Goal: Information Seeking & Learning: Understand process/instructions

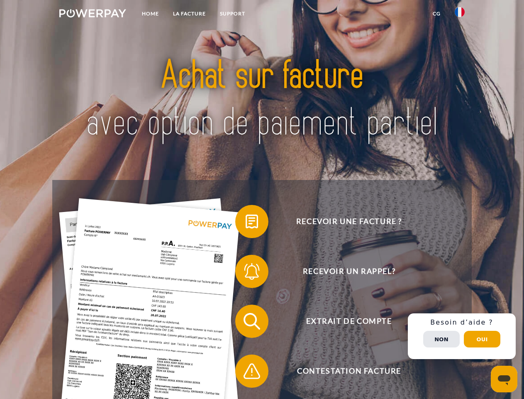
click at [93, 15] on img at bounding box center [92, 13] width 67 height 8
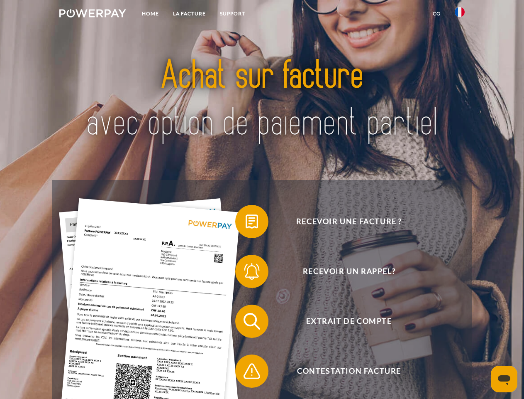
click at [460, 15] on img at bounding box center [460, 12] width 10 height 10
click at [437, 14] on link "CG" at bounding box center [437, 13] width 22 height 15
click at [246, 223] on span at bounding box center [240, 222] width 42 height 42
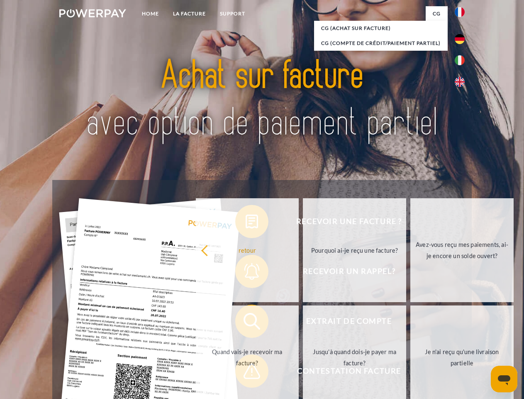
click at [246, 273] on div "Recevoir une facture ? Recevoir un rappel? Extrait de compte retour" at bounding box center [261, 346] width 419 height 332
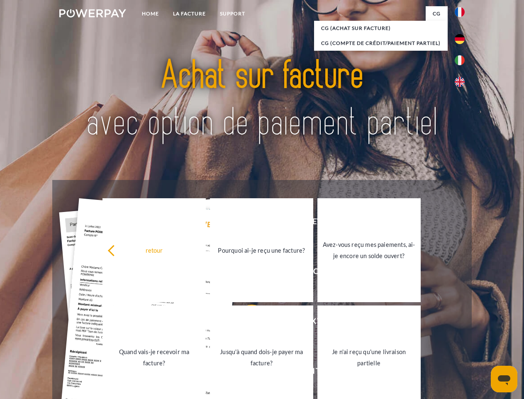
click at [246, 323] on link "Jusqu'à quand dois-je payer ma facture?" at bounding box center [261, 357] width 103 height 104
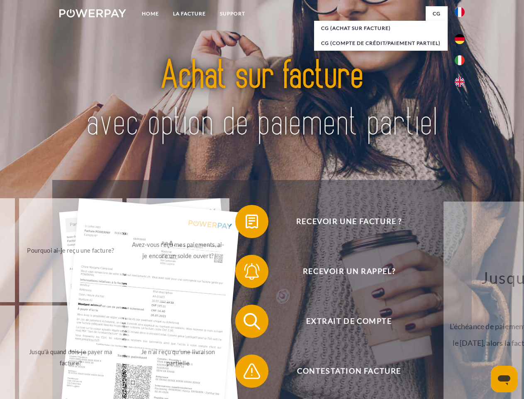
click at [246, 372] on span at bounding box center [240, 371] width 42 height 42
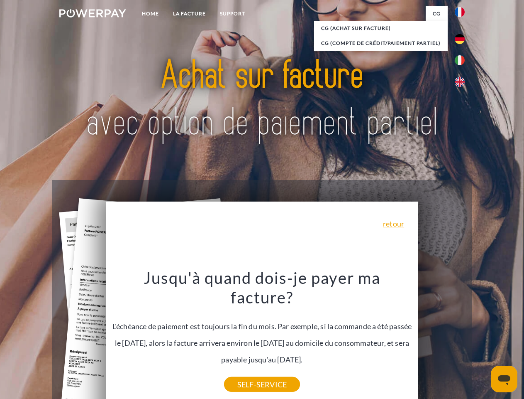
click at [462, 336] on div "Recevoir une facture ? Recevoir un rappel? Extrait de compte retour" at bounding box center [261, 346] width 419 height 332
click at [442, 338] on span "Extrait de compte" at bounding box center [348, 320] width 203 height 33
click at [482, 339] on header "Home LA FACTURE Support" at bounding box center [262, 286] width 524 height 573
